Goal: Find specific page/section: Find specific page/section

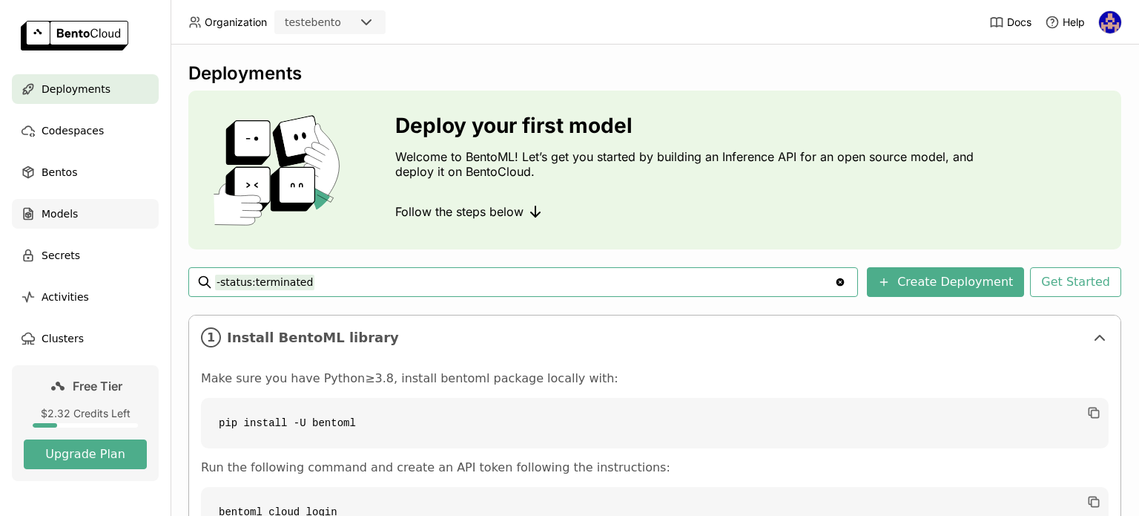
click at [76, 210] on div "Models" at bounding box center [85, 214] width 147 height 30
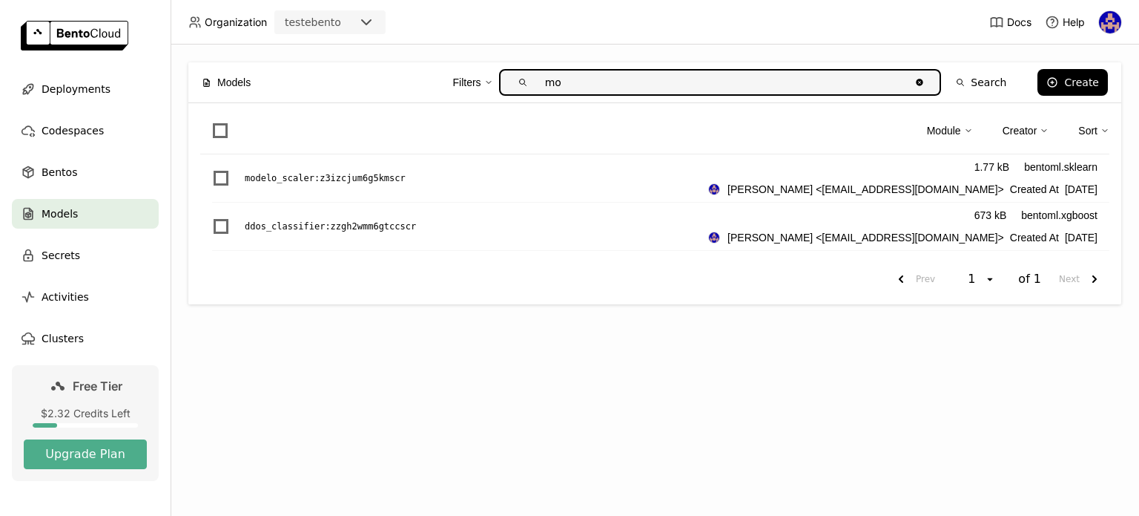
type input "mo"
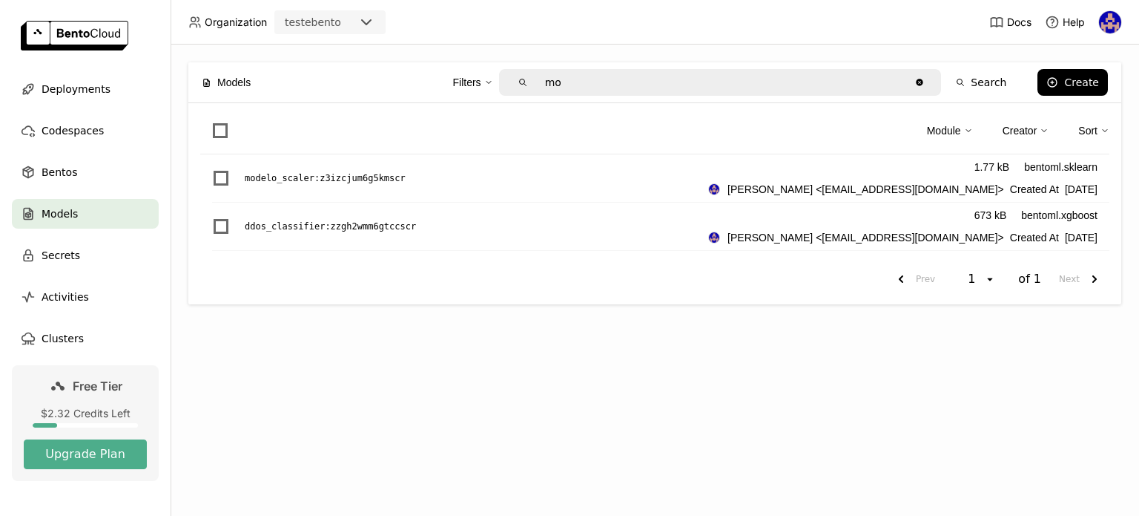
click at [693, 405] on div "Models Filters mo Clear value Search Create Module Creator Sort modelo_scaler :…" at bounding box center [655, 280] width 969 height 471
click at [438, 358] on div "Models Filters mo Clear value Search Create Module Creator Sort modelo_scaler :…" at bounding box center [655, 280] width 969 height 471
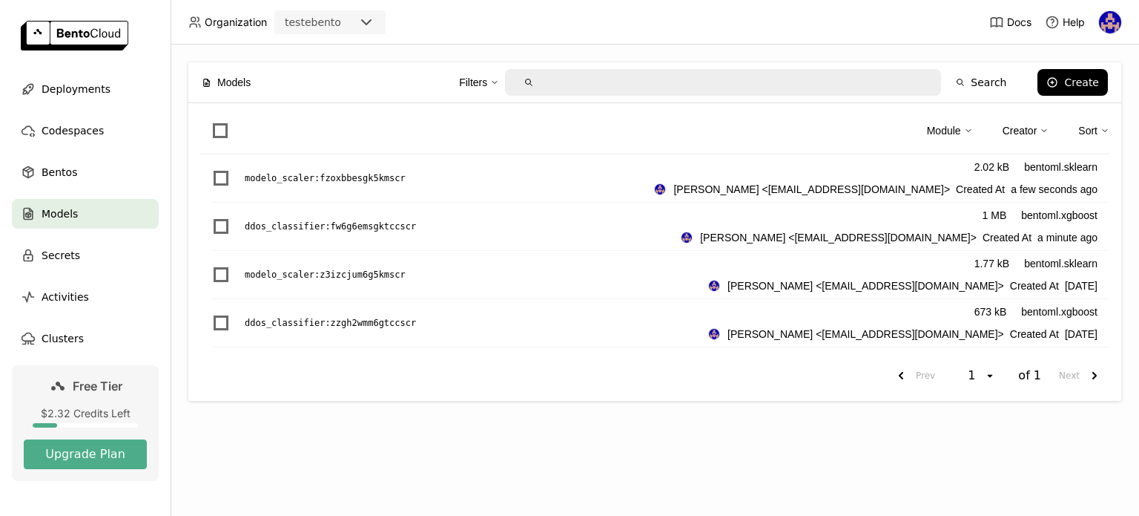
click at [873, 488] on div "Models Filters Search Create Module Creator Sort modelo_scaler : fzoxbbesgk5kms…" at bounding box center [655, 280] width 969 height 471
